Goal: Task Accomplishment & Management: Complete application form

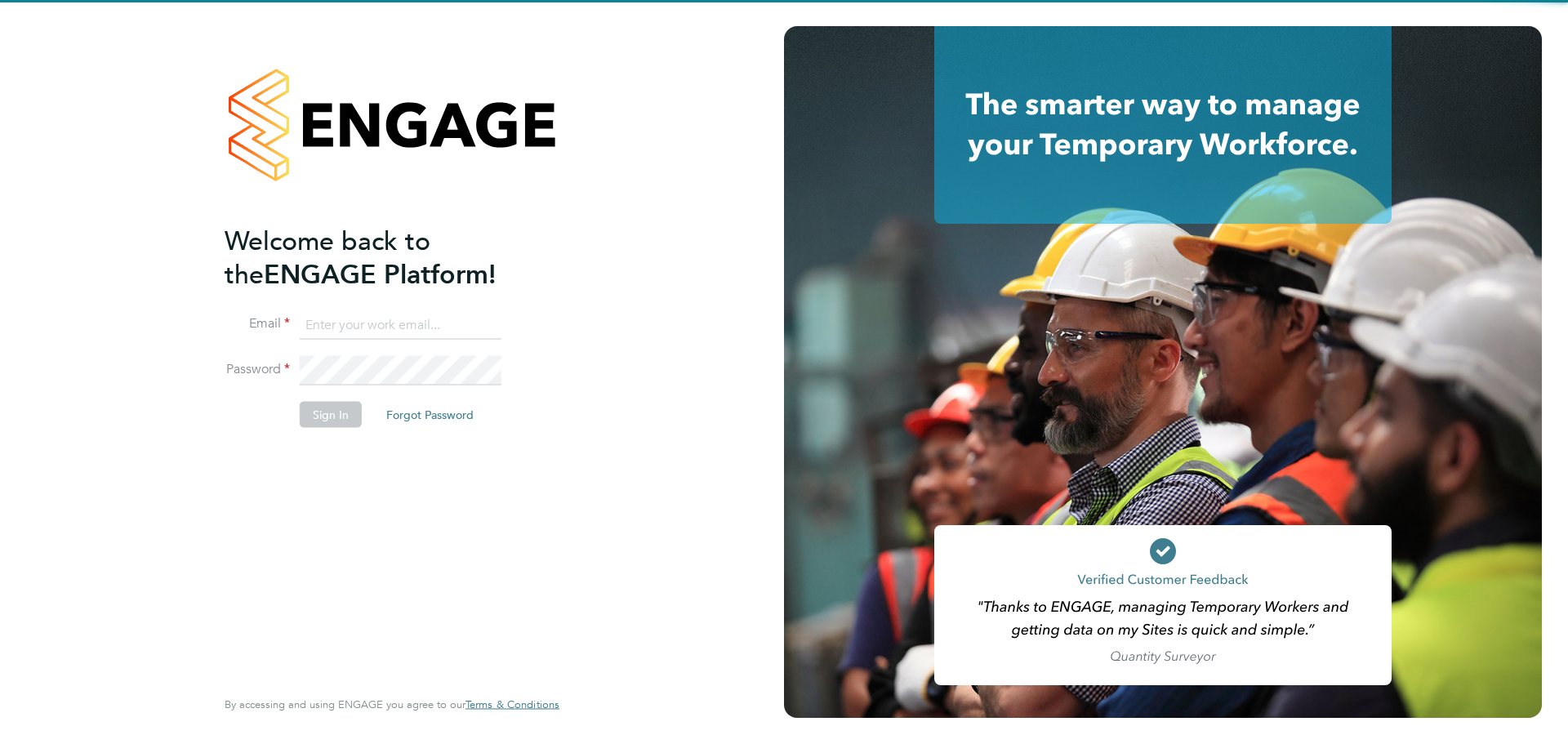
click at [437, 320] on input at bounding box center [400, 324] width 202 height 29
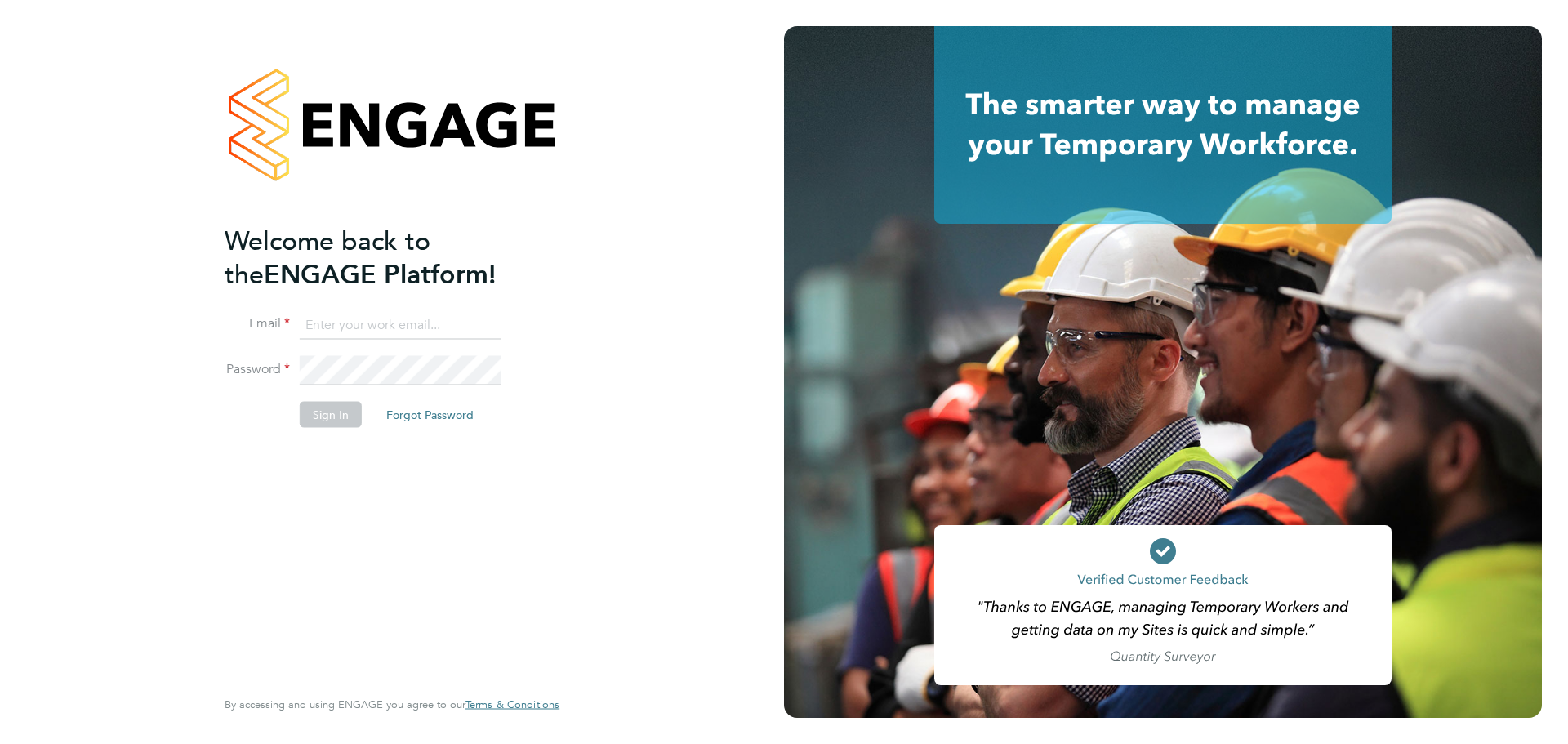
type input "caitlin.rae@integrapeople.com"
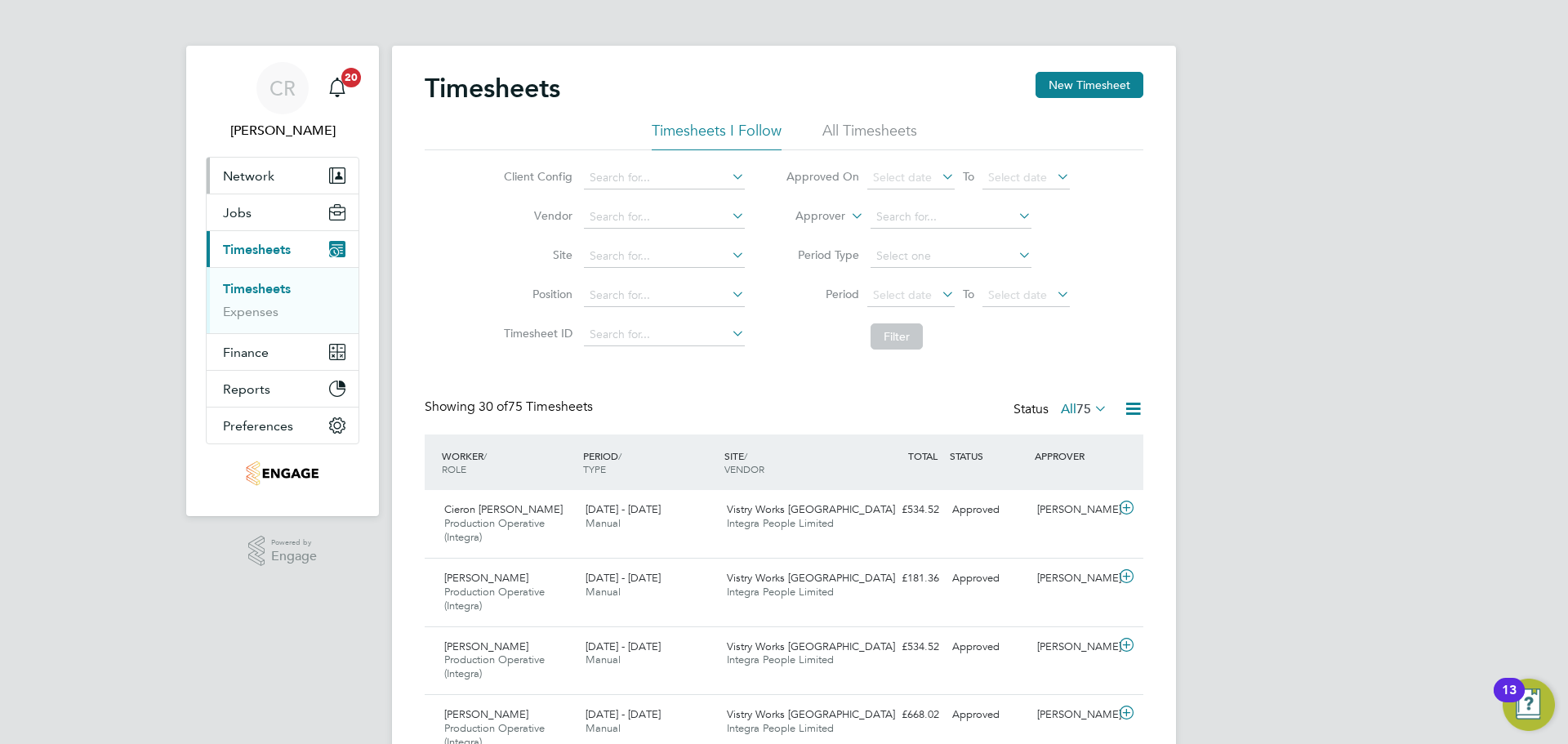
click at [275, 174] on button "Network" at bounding box center [283, 175] width 152 height 36
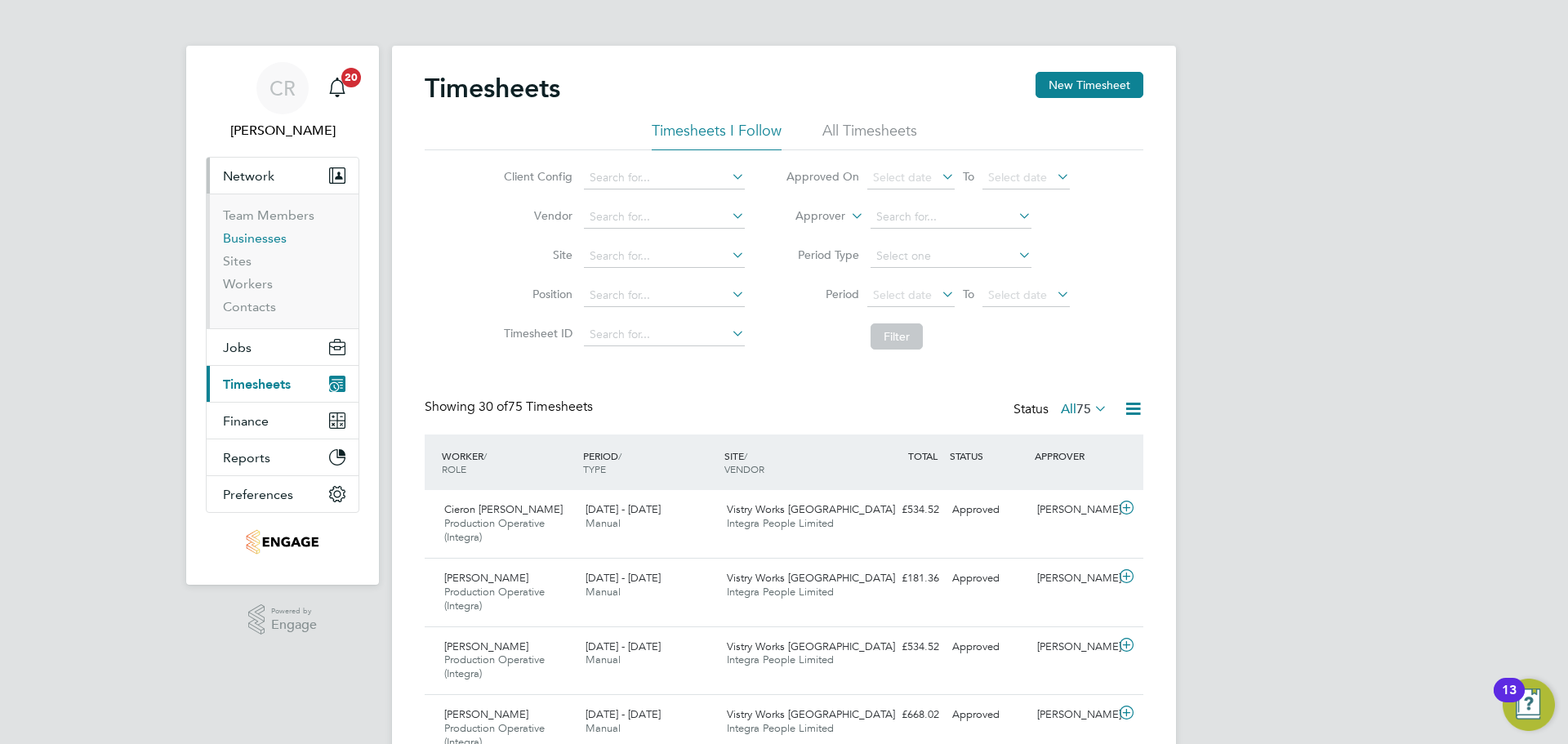
click at [270, 241] on link "Businesses" at bounding box center [254, 239] width 63 height 16
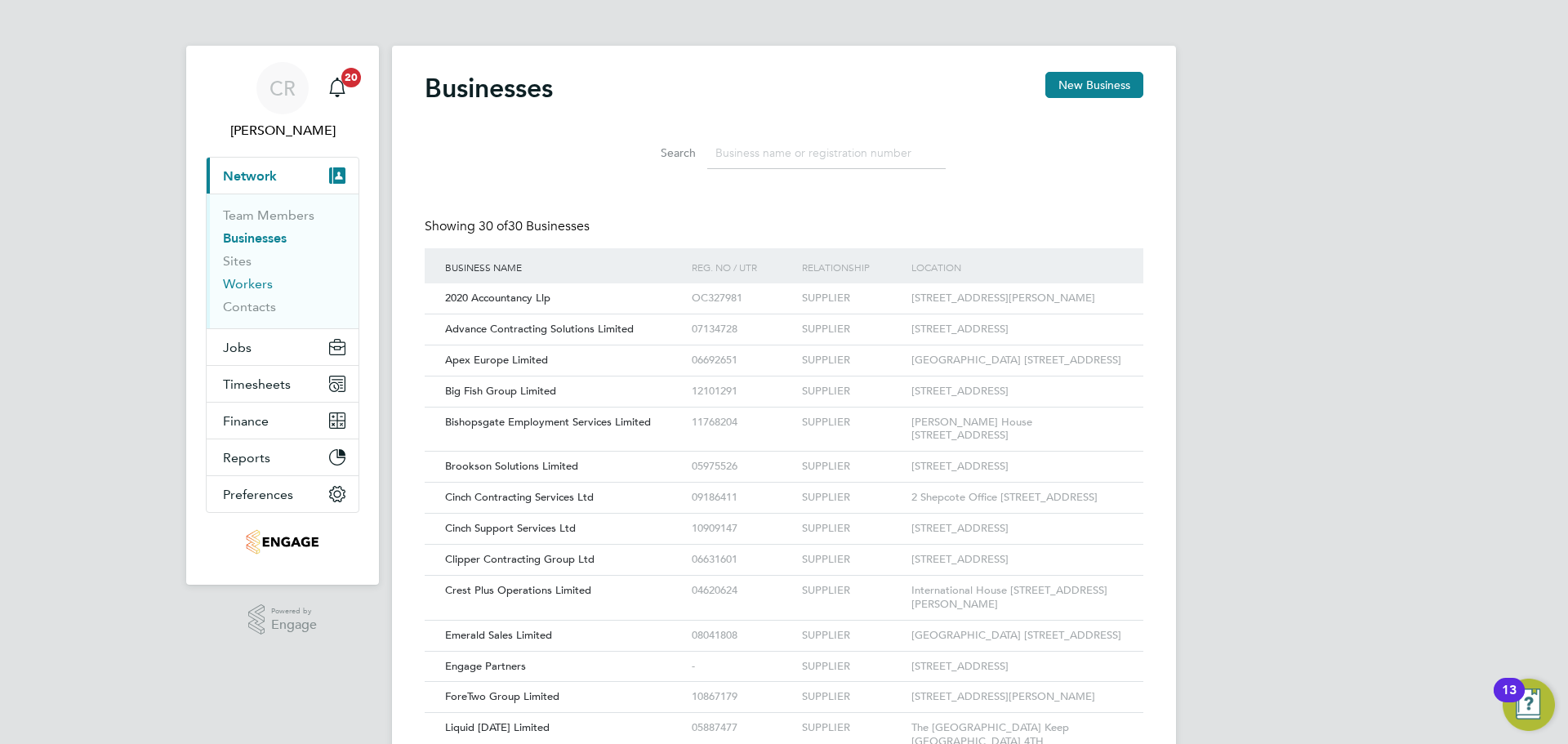
scroll to position [31, 248]
click at [254, 279] on link "Workers" at bounding box center [247, 284] width 50 height 16
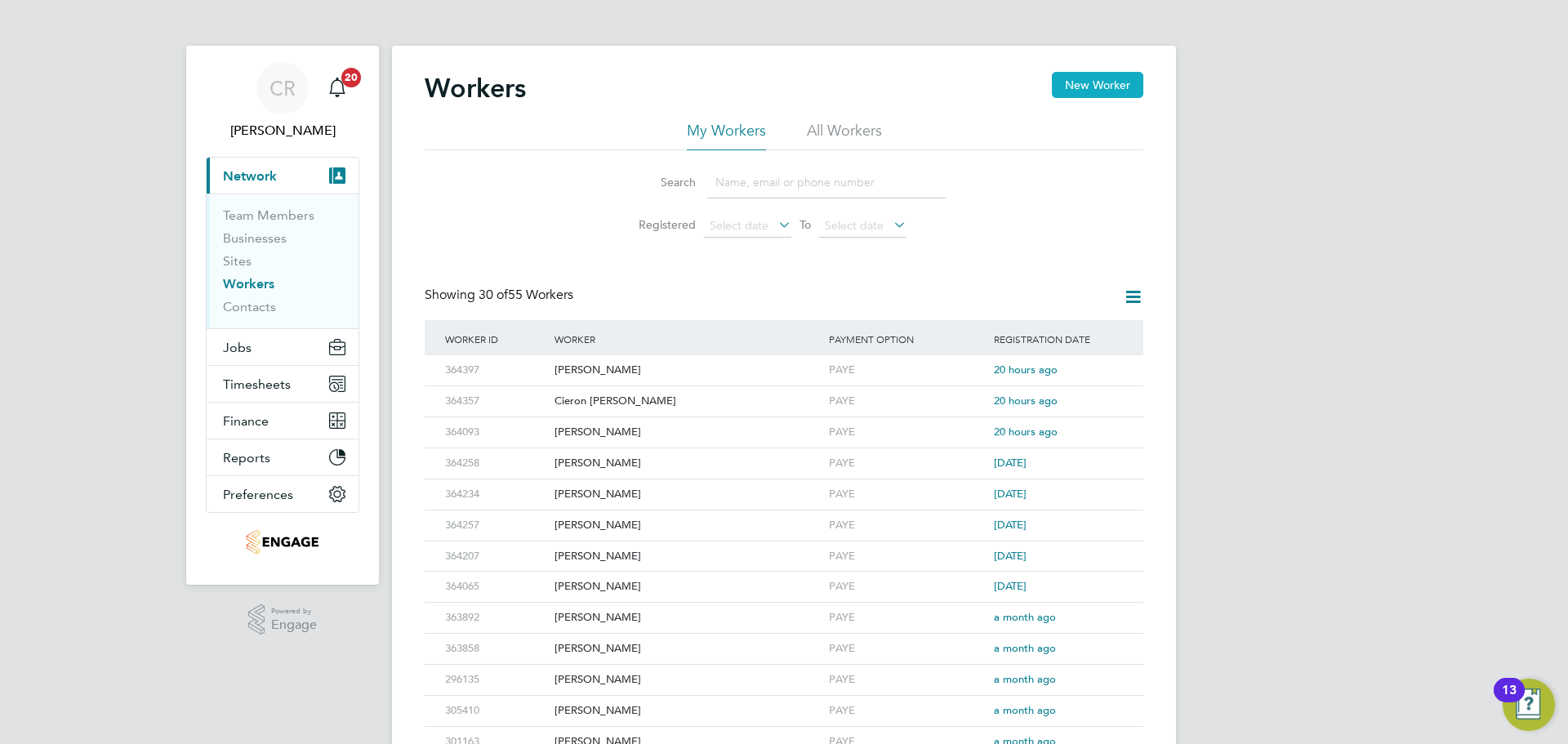
click at [1092, 83] on button "New Worker" at bounding box center [1098, 85] width 92 height 26
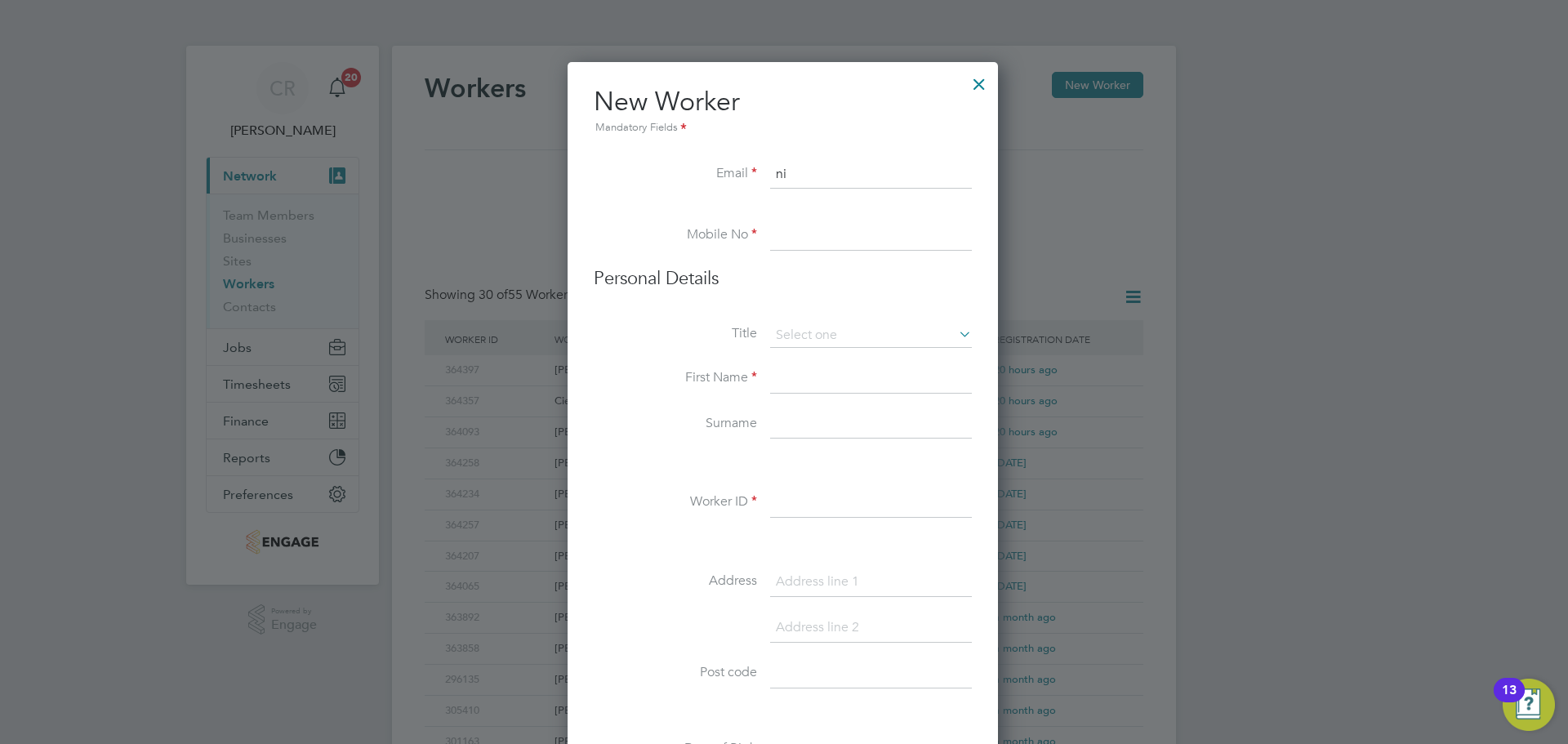
type input "[EMAIL_ADDRESS][DOMAIN_NAME]"
click at [837, 235] on input at bounding box center [871, 235] width 202 height 29
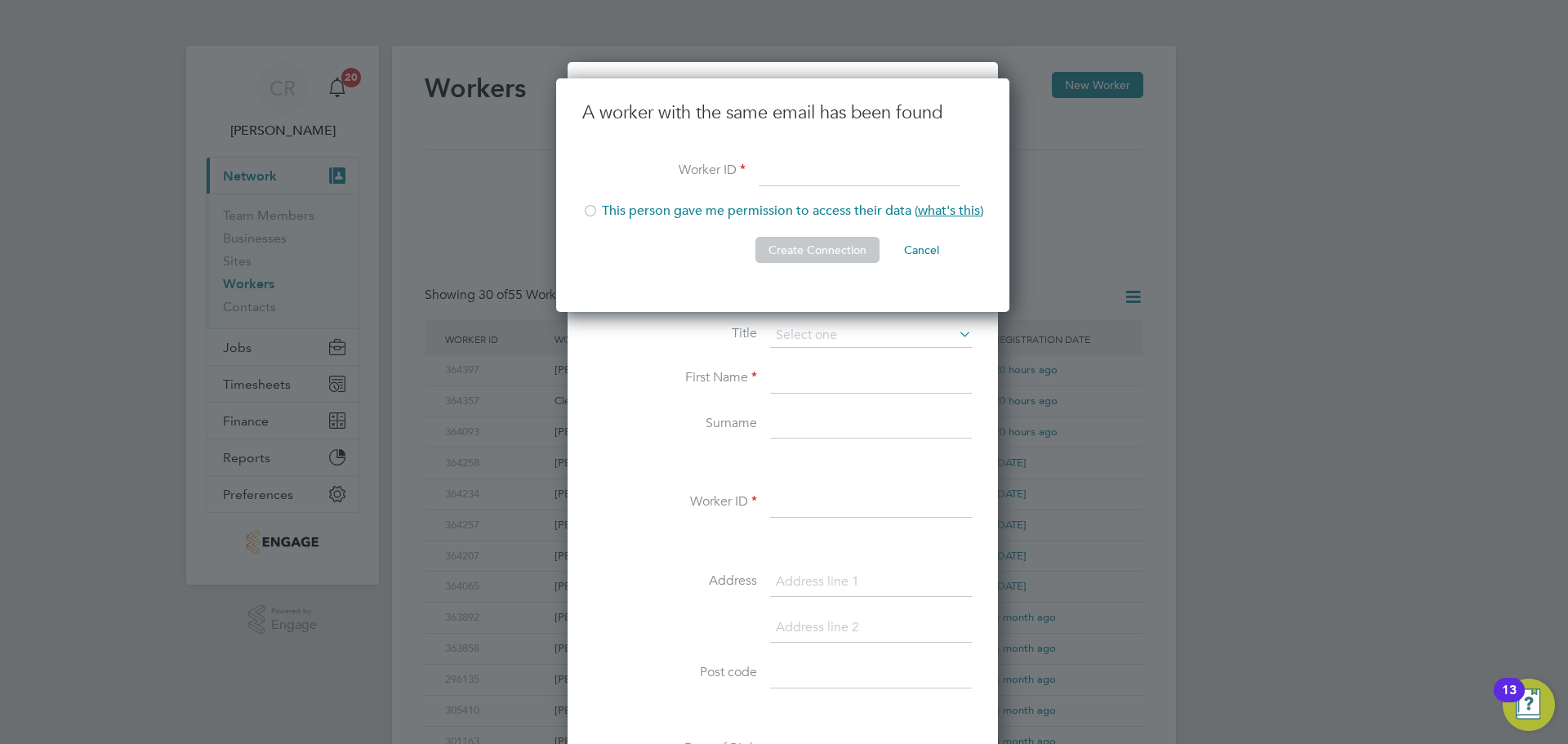
click at [921, 247] on button "Cancel" at bounding box center [922, 250] width 62 height 26
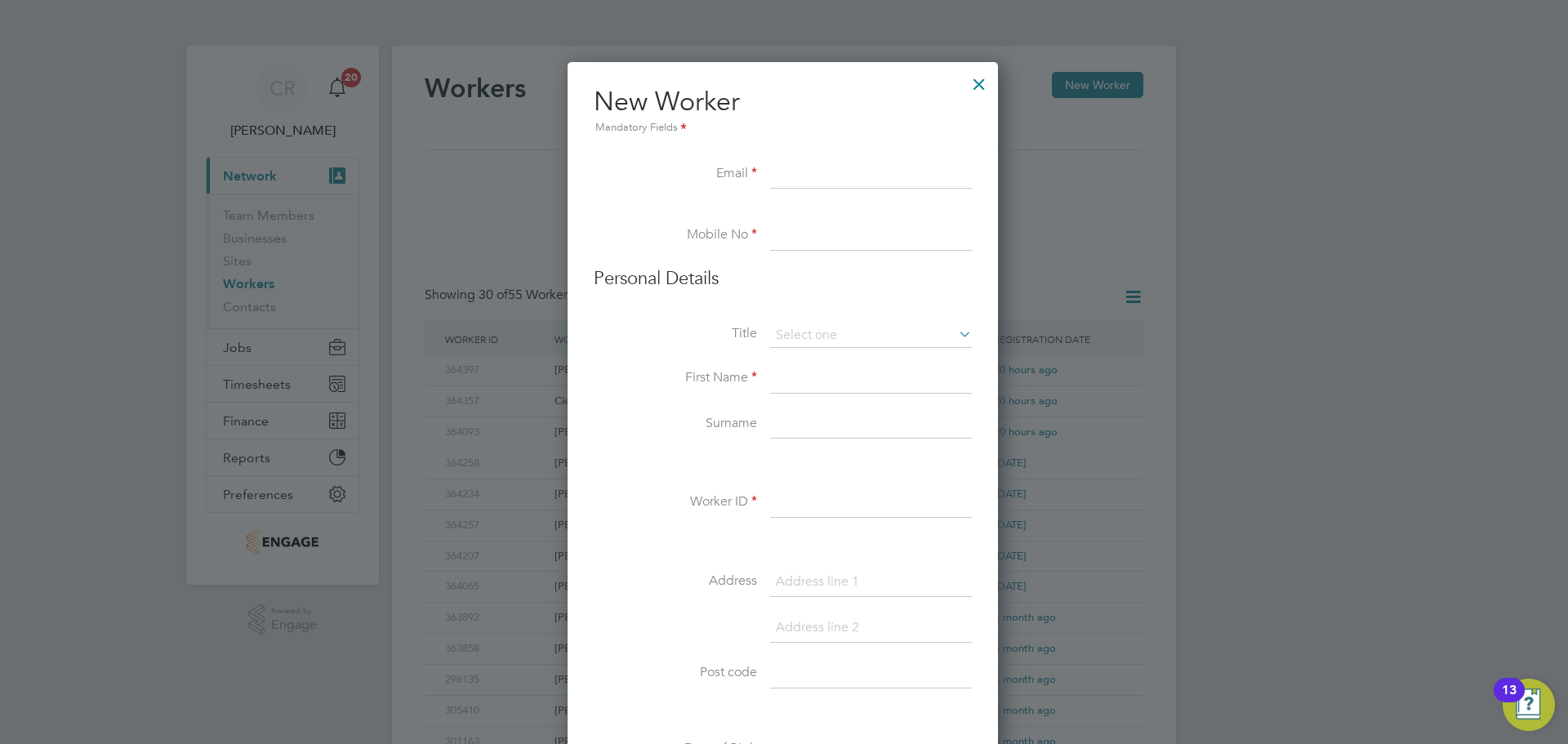
click at [1211, 181] on div at bounding box center [784, 372] width 1568 height 744
click at [976, 86] on div at bounding box center [978, 79] width 29 height 29
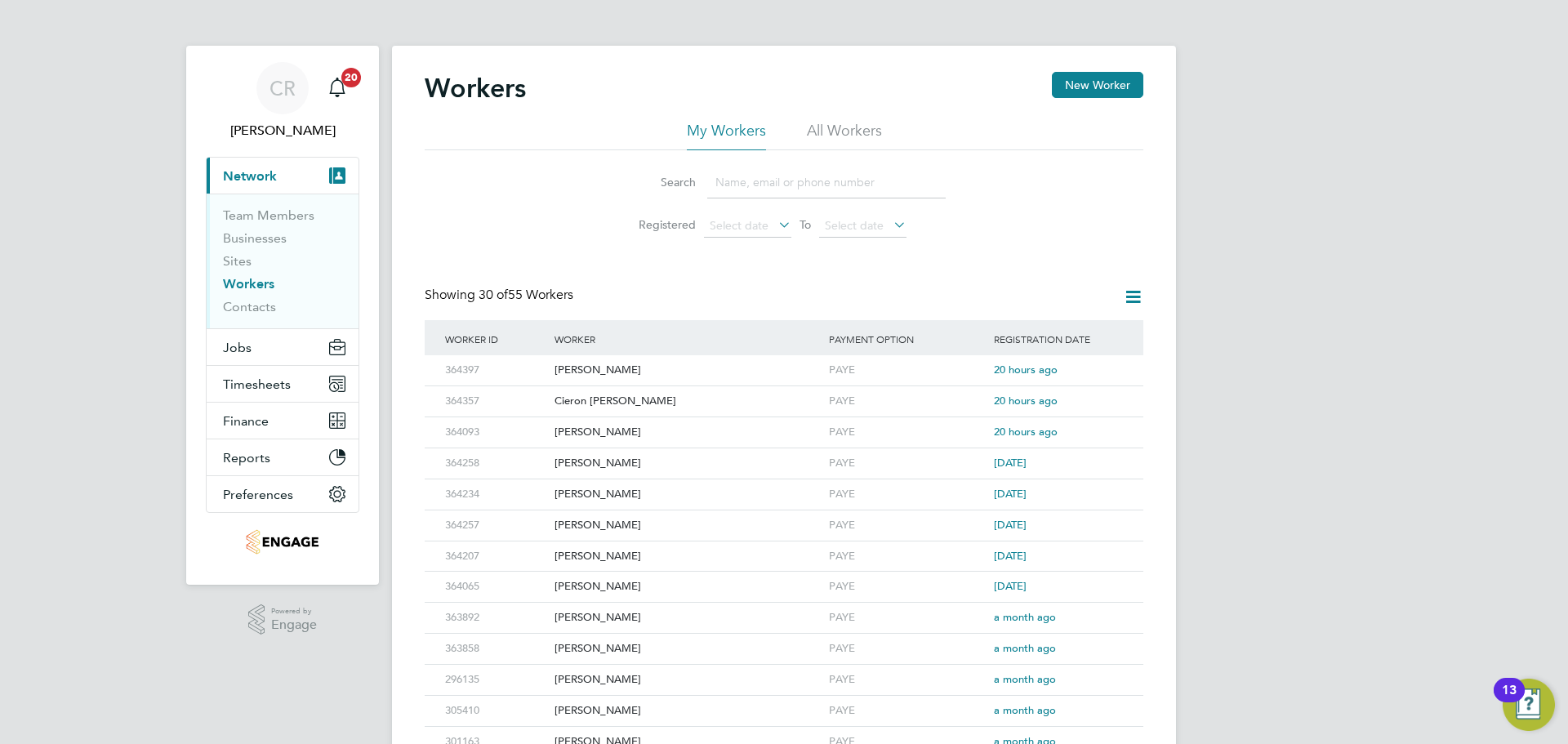
drag, startPoint x: 1277, startPoint y: 221, endPoint x: 1289, endPoint y: 229, distance: 14.4
click at [1280, 224] on div "CR [PERSON_NAME] Notifications 20 Applications: Current page: Network Team Memb…" at bounding box center [784, 695] width 1568 height 1390
click at [1103, 81] on button "New Worker" at bounding box center [1098, 85] width 92 height 26
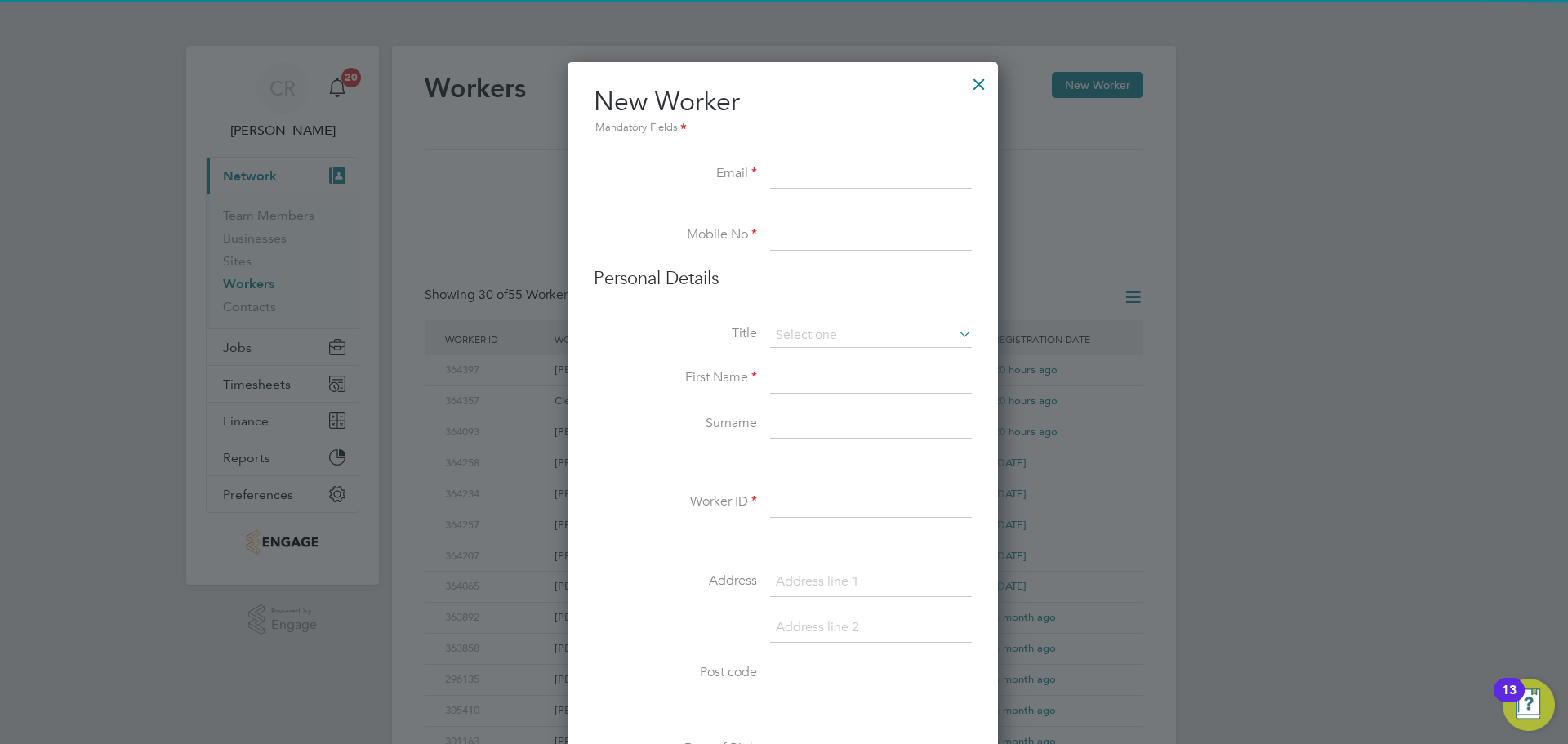
click at [972, 85] on div at bounding box center [978, 79] width 29 height 29
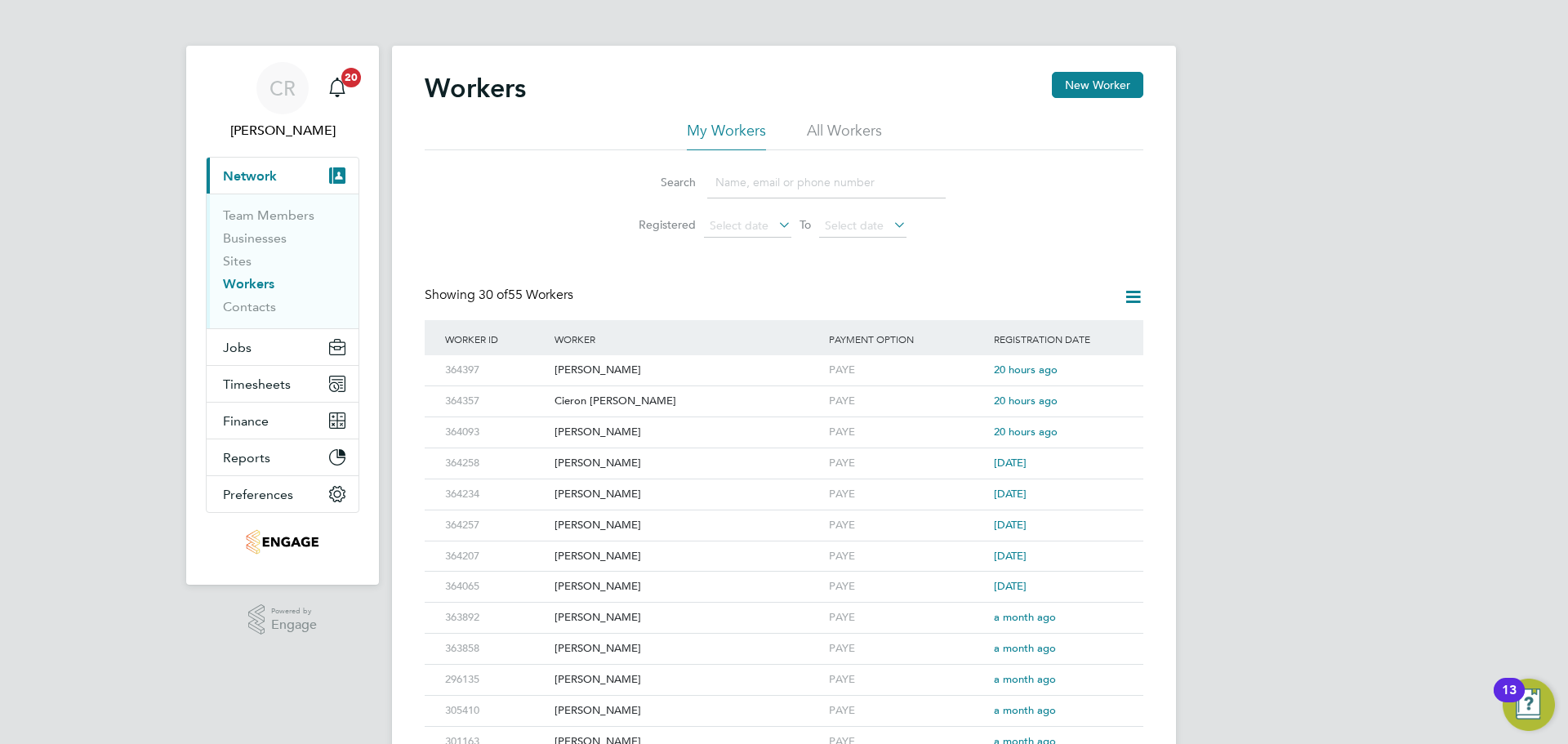
click at [1145, 183] on div "Workers New Worker My Workers All Workers Search Registered Select date To Sele…" at bounding box center [784, 705] width 784 height 1319
